Goal: Task Accomplishment & Management: Use online tool/utility

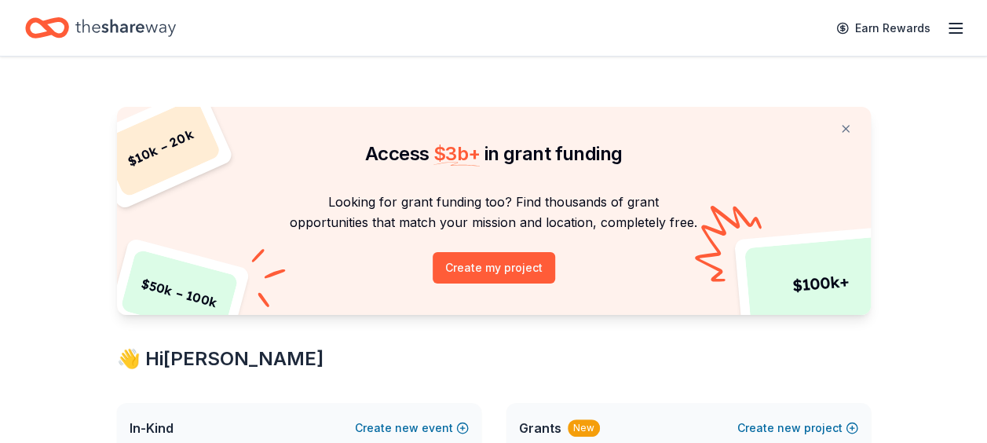
click at [846, 128] on button at bounding box center [846, 128] width 38 height 31
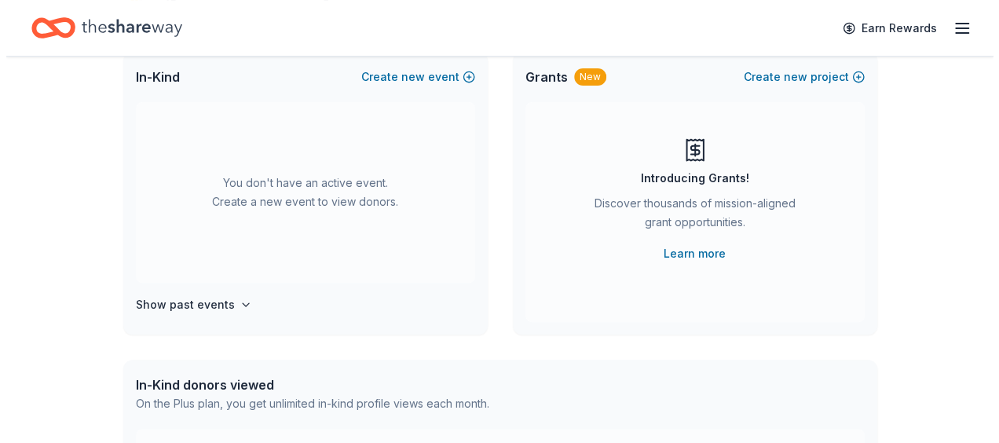
scroll to position [79, 0]
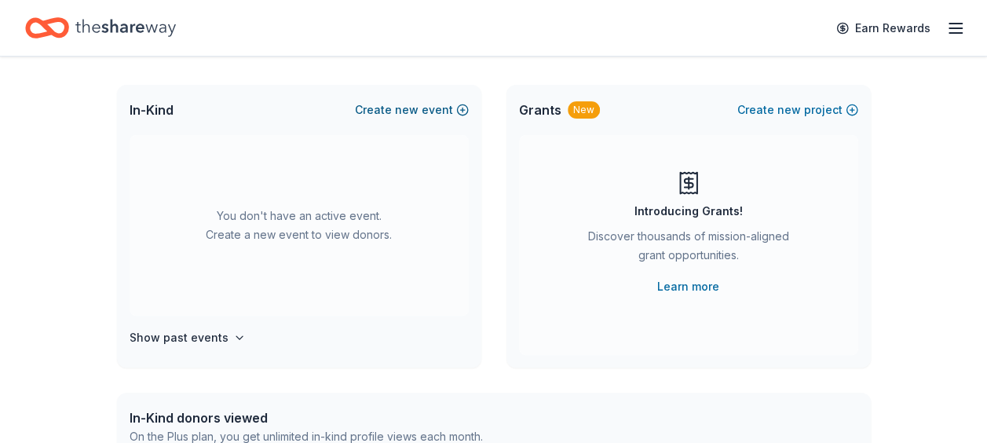
click at [446, 111] on button "Create new event" at bounding box center [412, 109] width 114 height 19
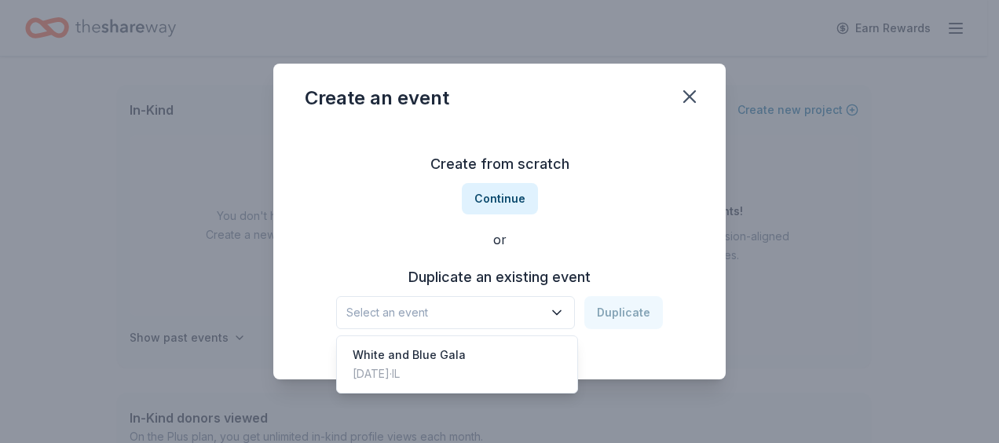
click at [555, 308] on icon "button" at bounding box center [557, 313] width 16 height 16
click at [518, 356] on div "White and Blue Gala [DATE] · IL" at bounding box center [457, 364] width 234 height 50
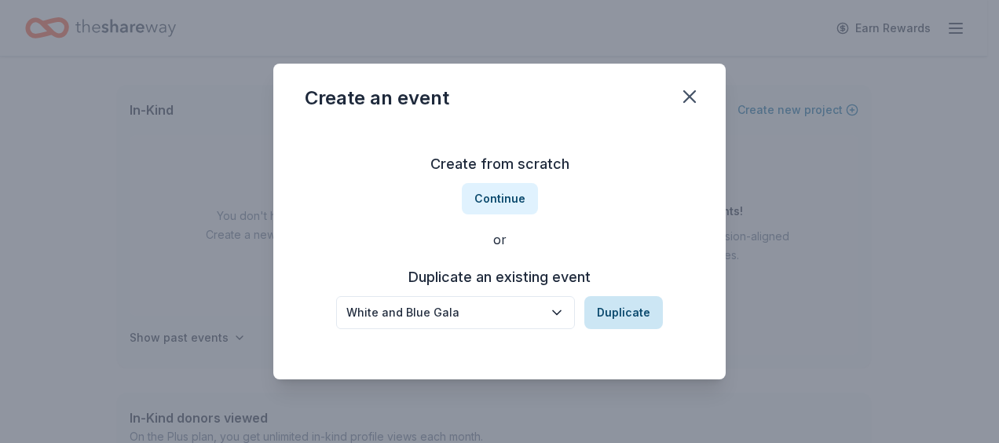
click at [641, 312] on button "Duplicate" at bounding box center [623, 312] width 79 height 33
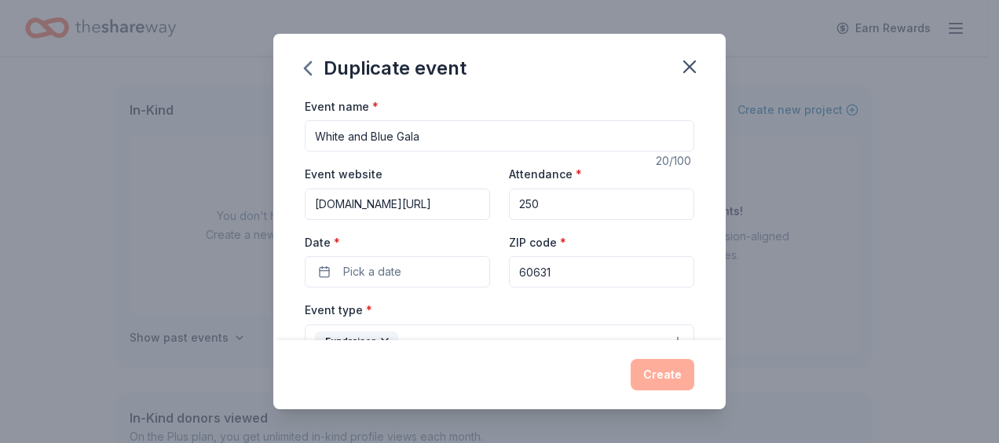
drag, startPoint x: 424, startPoint y: 205, endPoint x: 285, endPoint y: 203, distance: 139.0
click at [285, 203] on div "Event name * White and Blue Gala 20 /100 Event website [DOMAIN_NAME][URL] Atten…" at bounding box center [499, 219] width 452 height 244
click at [595, 241] on div "ZIP code * 60631" at bounding box center [601, 260] width 185 height 56
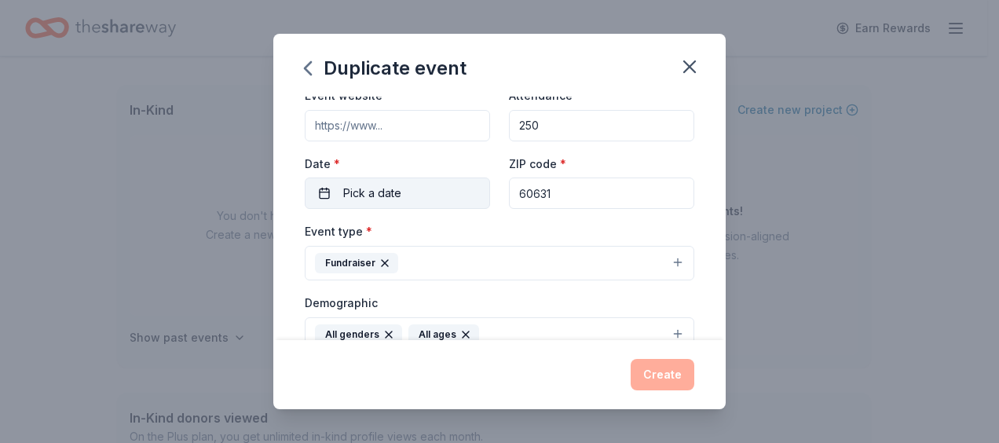
click at [321, 199] on button "Pick a date" at bounding box center [397, 192] width 185 height 31
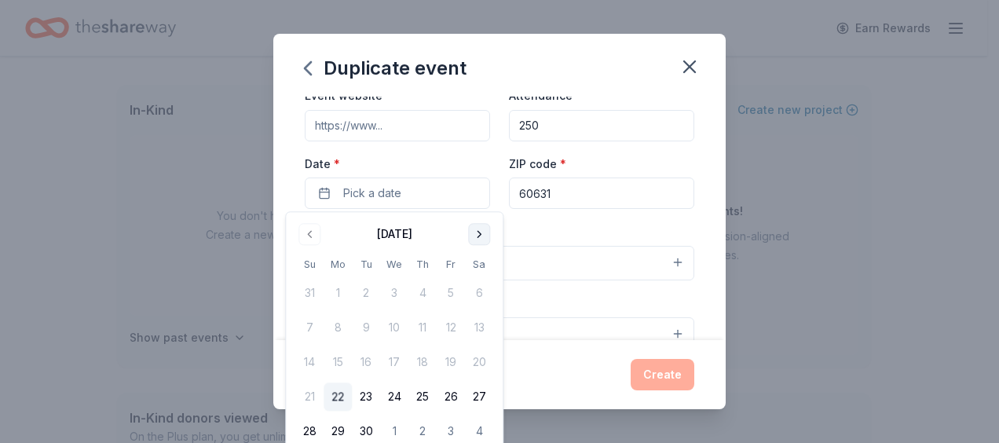
click at [480, 232] on button "Go to next month" at bounding box center [479, 234] width 22 height 22
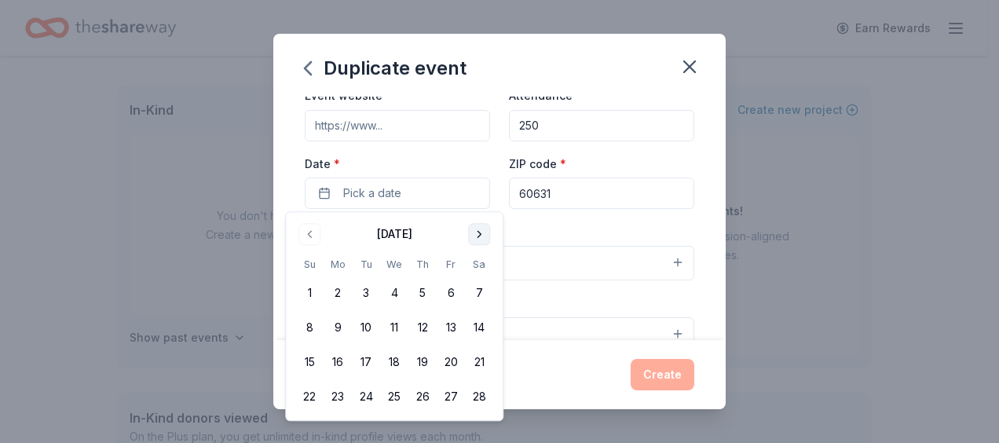
click at [480, 232] on button "Go to next month" at bounding box center [479, 234] width 22 height 22
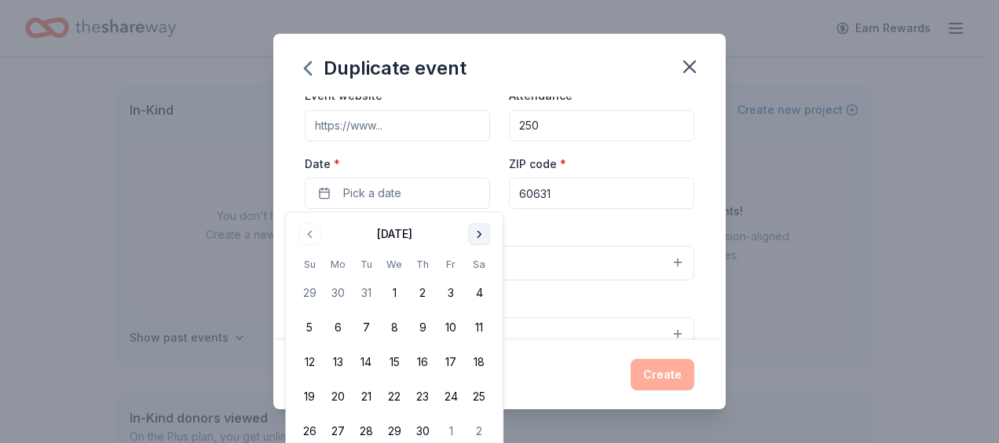
click at [480, 232] on button "Go to next month" at bounding box center [479, 234] width 22 height 22
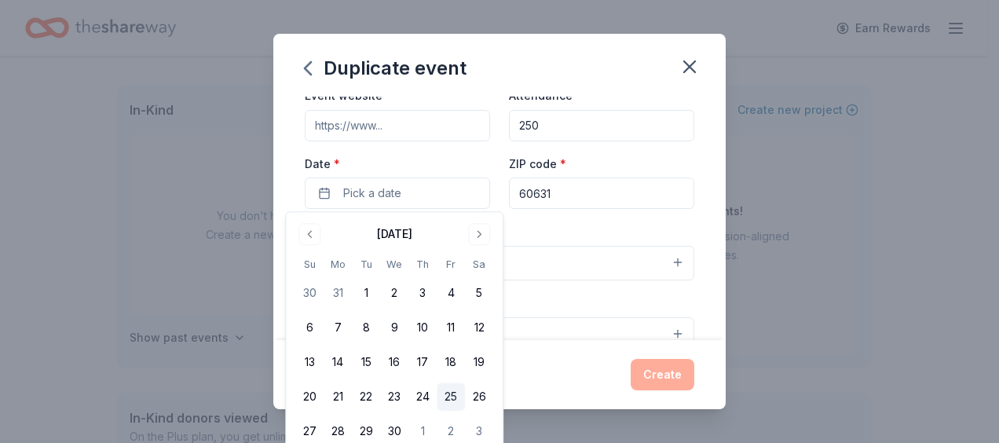
click at [460, 398] on button "25" at bounding box center [451, 397] width 28 height 28
click at [571, 371] on div "Create" at bounding box center [499, 374] width 389 height 31
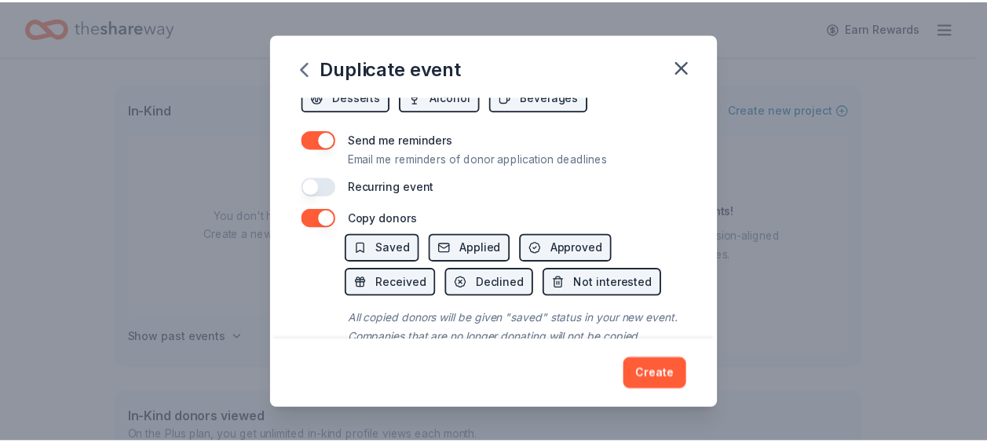
scroll to position [678, 0]
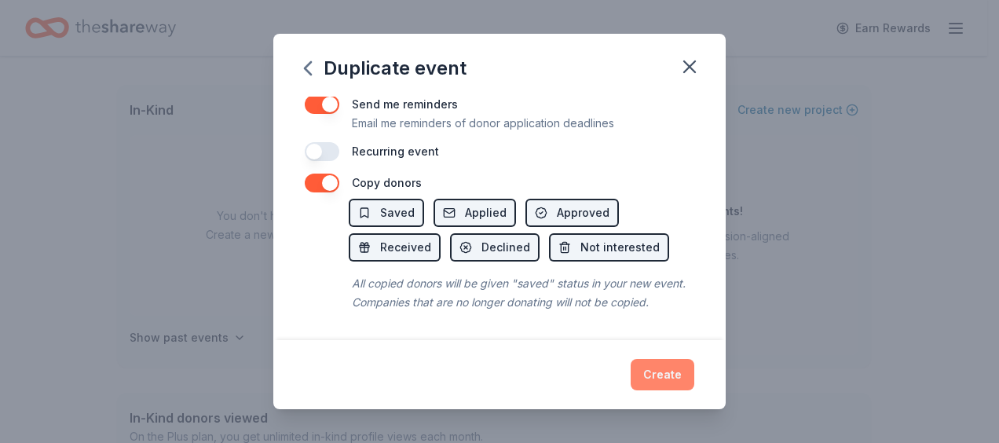
click at [661, 383] on button "Create" at bounding box center [662, 374] width 64 height 31
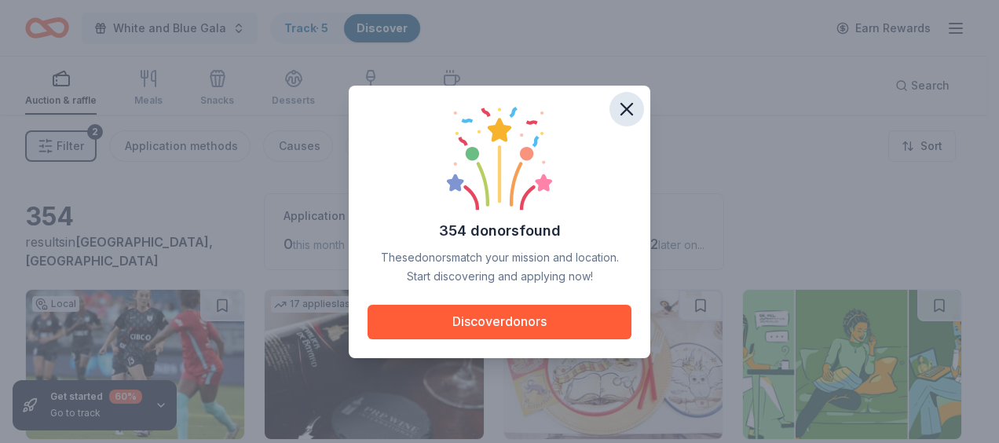
click at [630, 110] on icon "button" at bounding box center [627, 109] width 22 height 22
